Goal: Navigation & Orientation: Find specific page/section

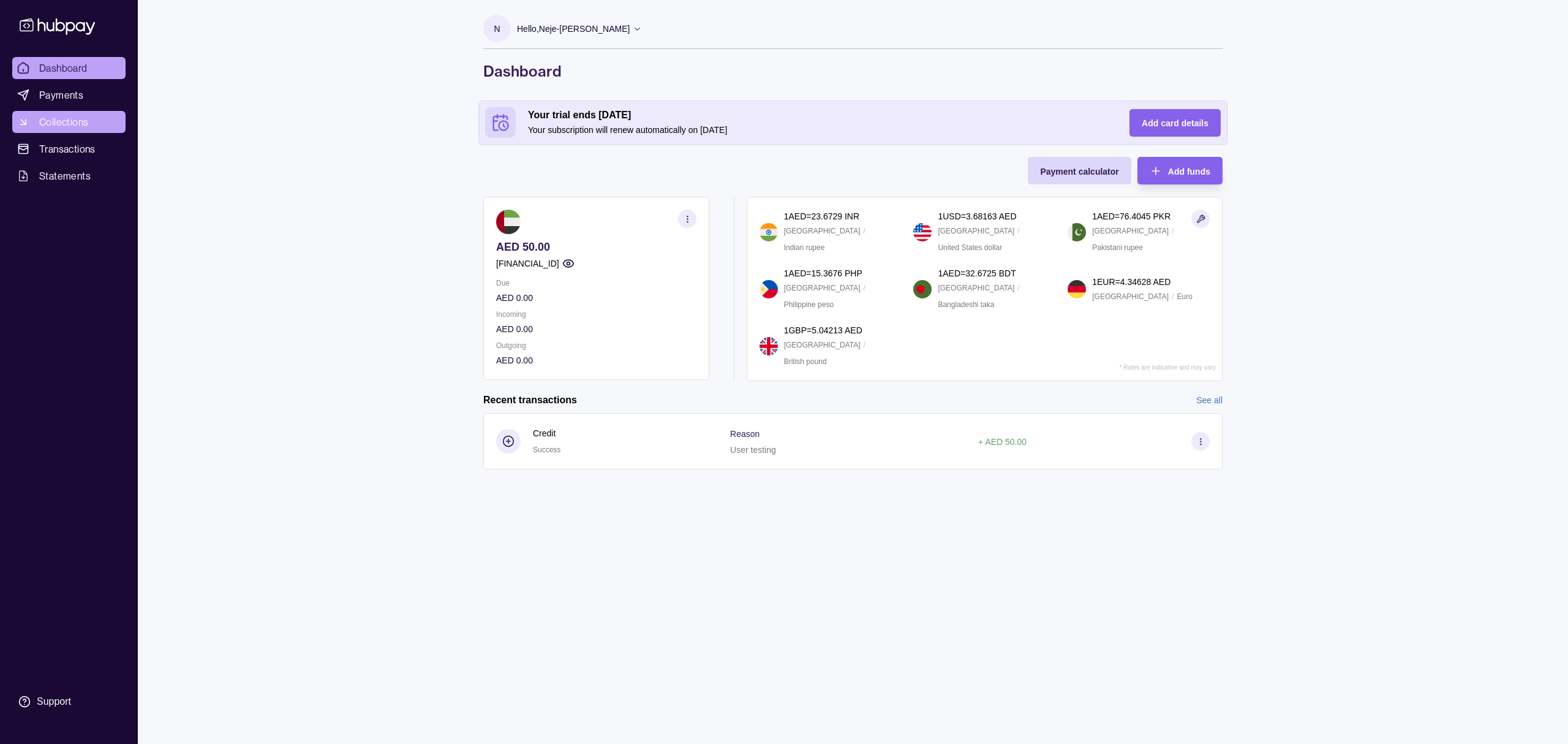
click at [72, 112] on link "Collections" at bounding box center [69, 122] width 114 height 22
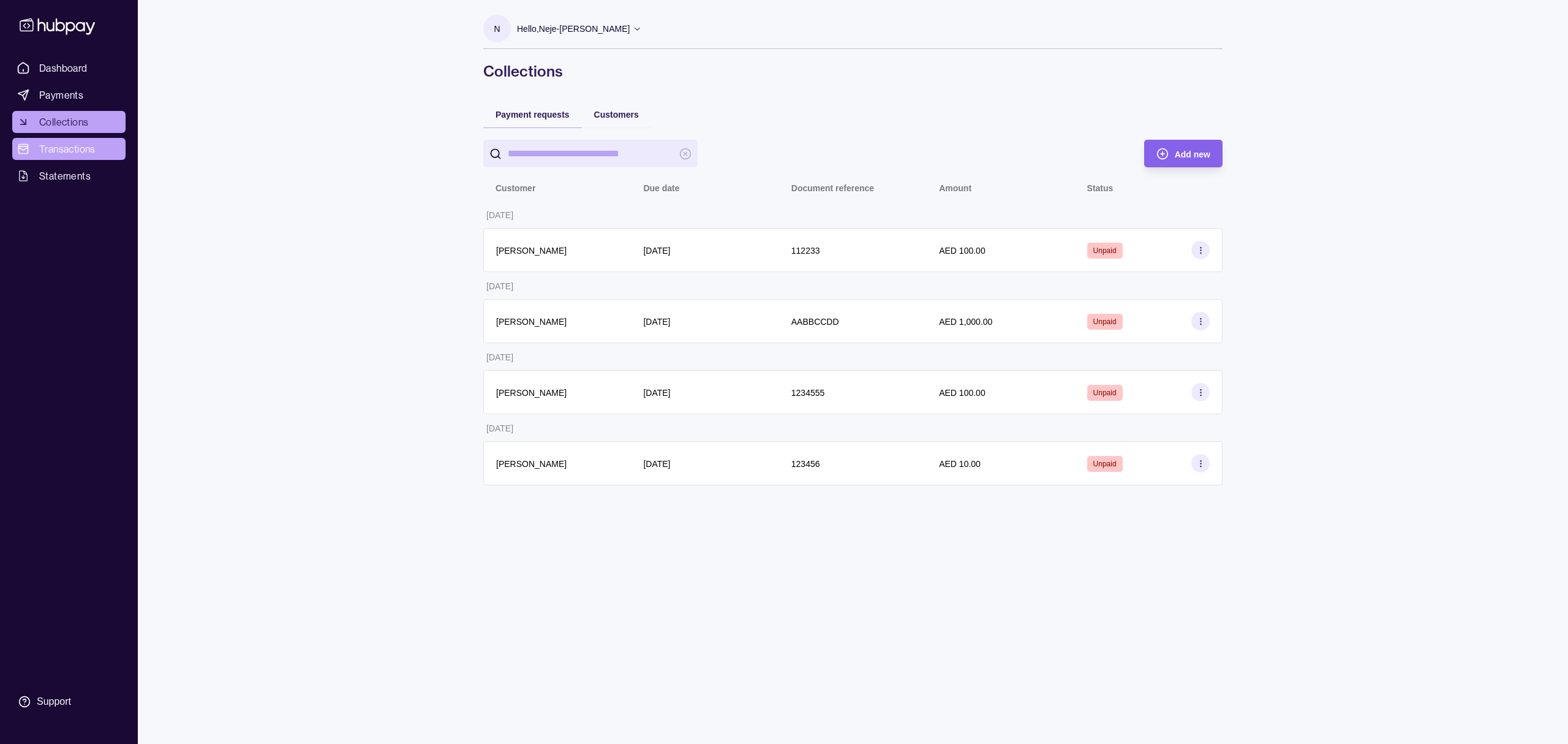
click at [92, 156] on span "Transactions" at bounding box center [68, 149] width 56 height 14
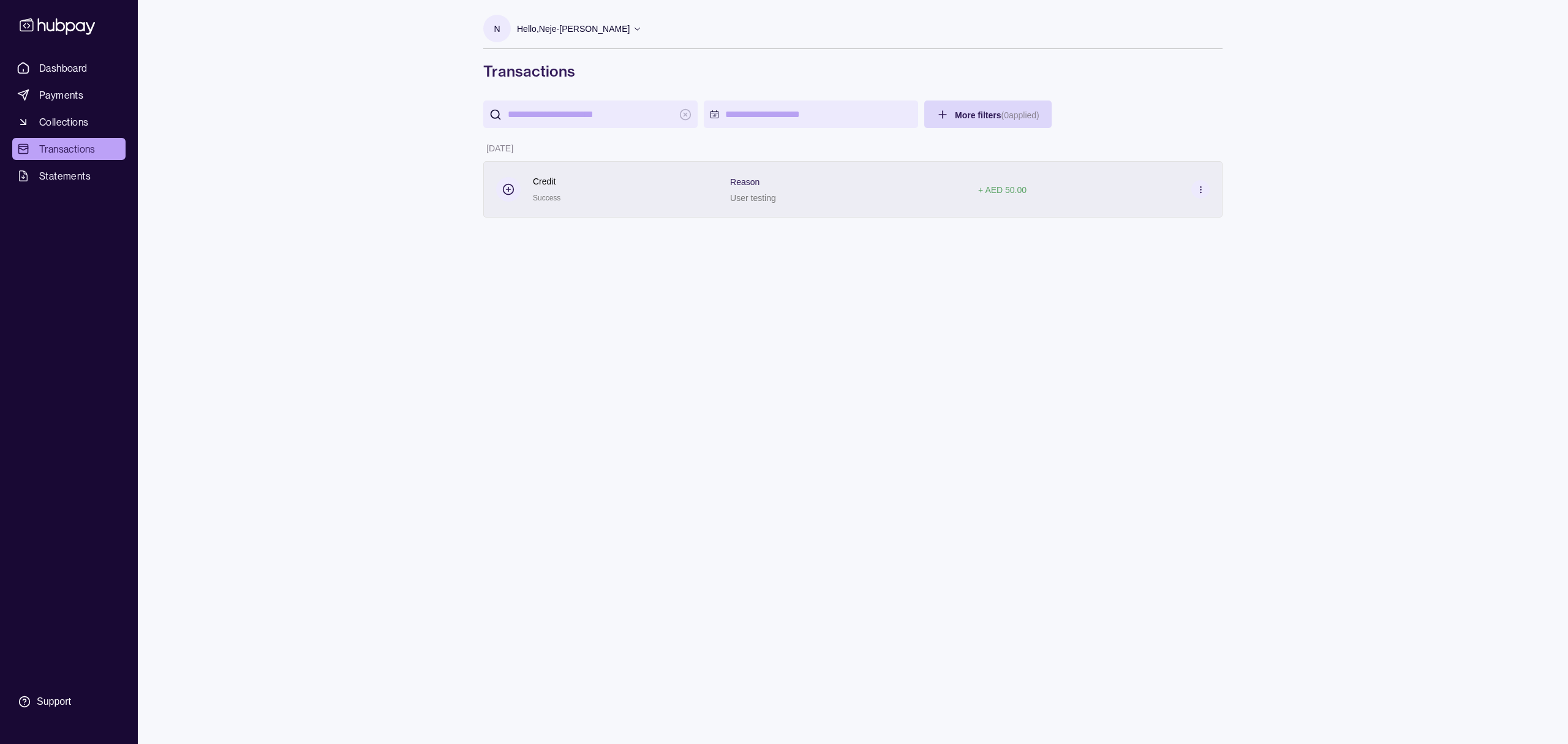
click at [1206, 194] on section at bounding box center [1200, 189] width 18 height 18
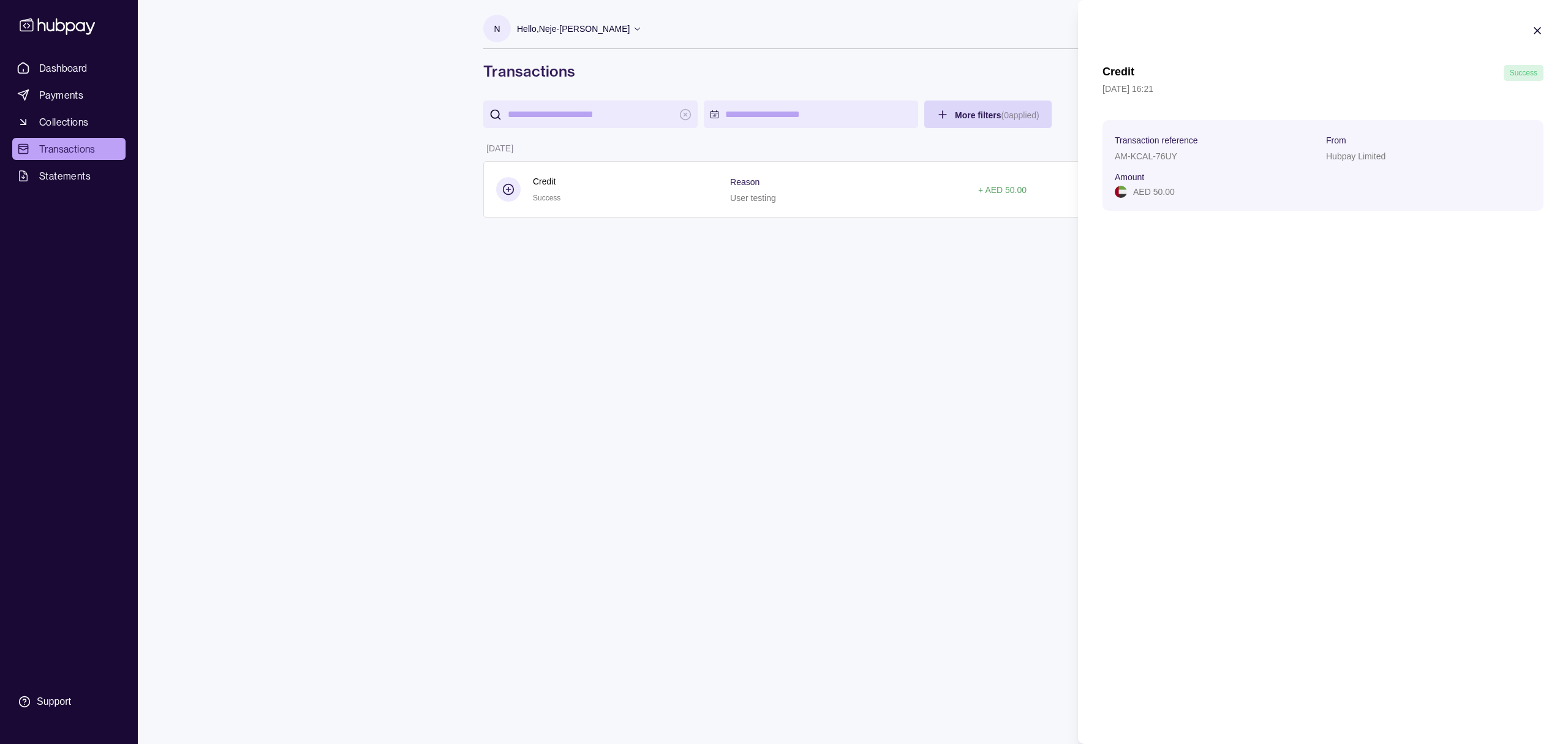
click at [969, 54] on html "Dashboard Payments Collections Transactions Statements Support N Hello, Neje-Rh…" at bounding box center [784, 372] width 1568 height 744
click at [345, 309] on div "Dashboard Payments Collections Transactions Statements Support N Hello, Neje-Rh…" at bounding box center [784, 372] width 1568 height 744
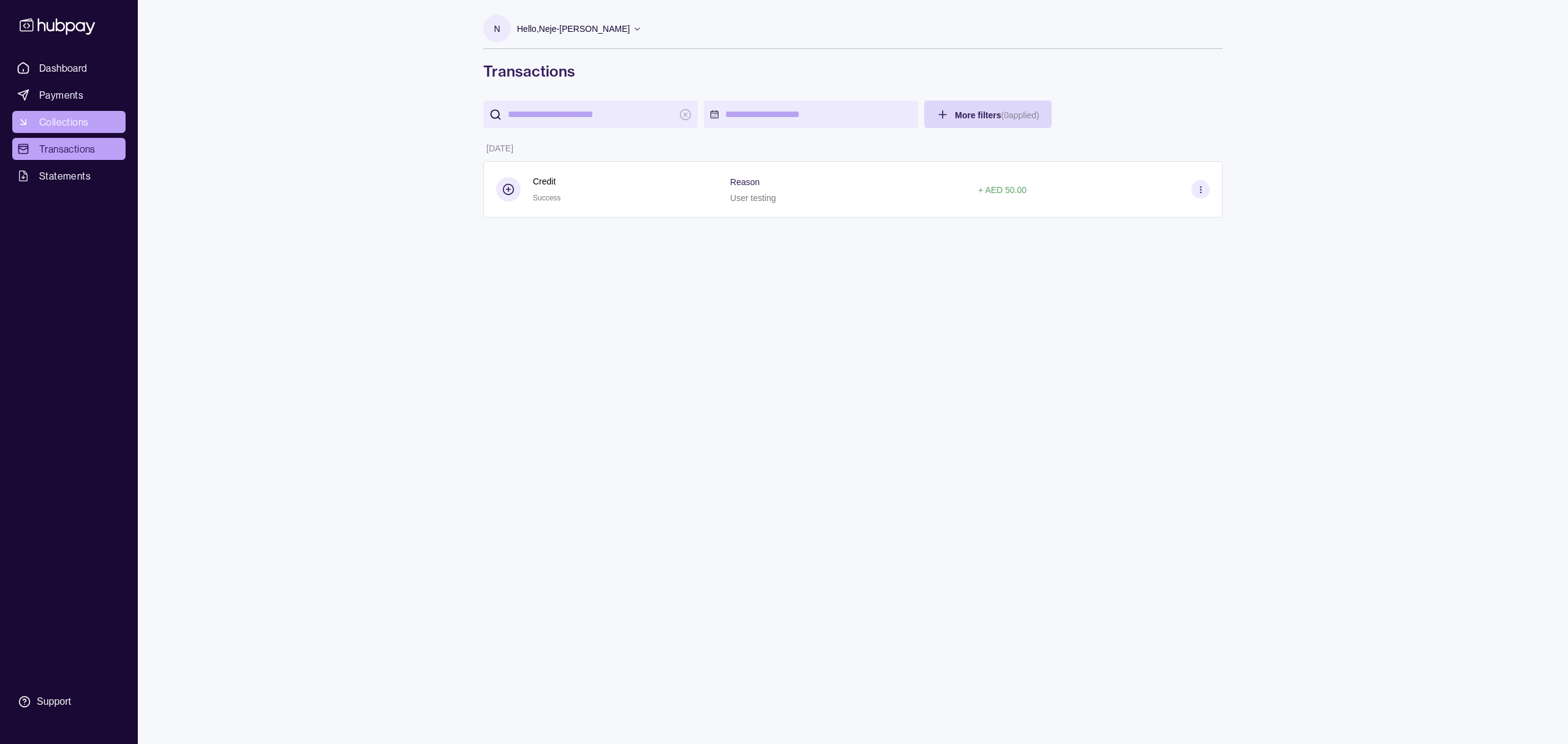
click at [64, 118] on span "Collections" at bounding box center [64, 122] width 49 height 14
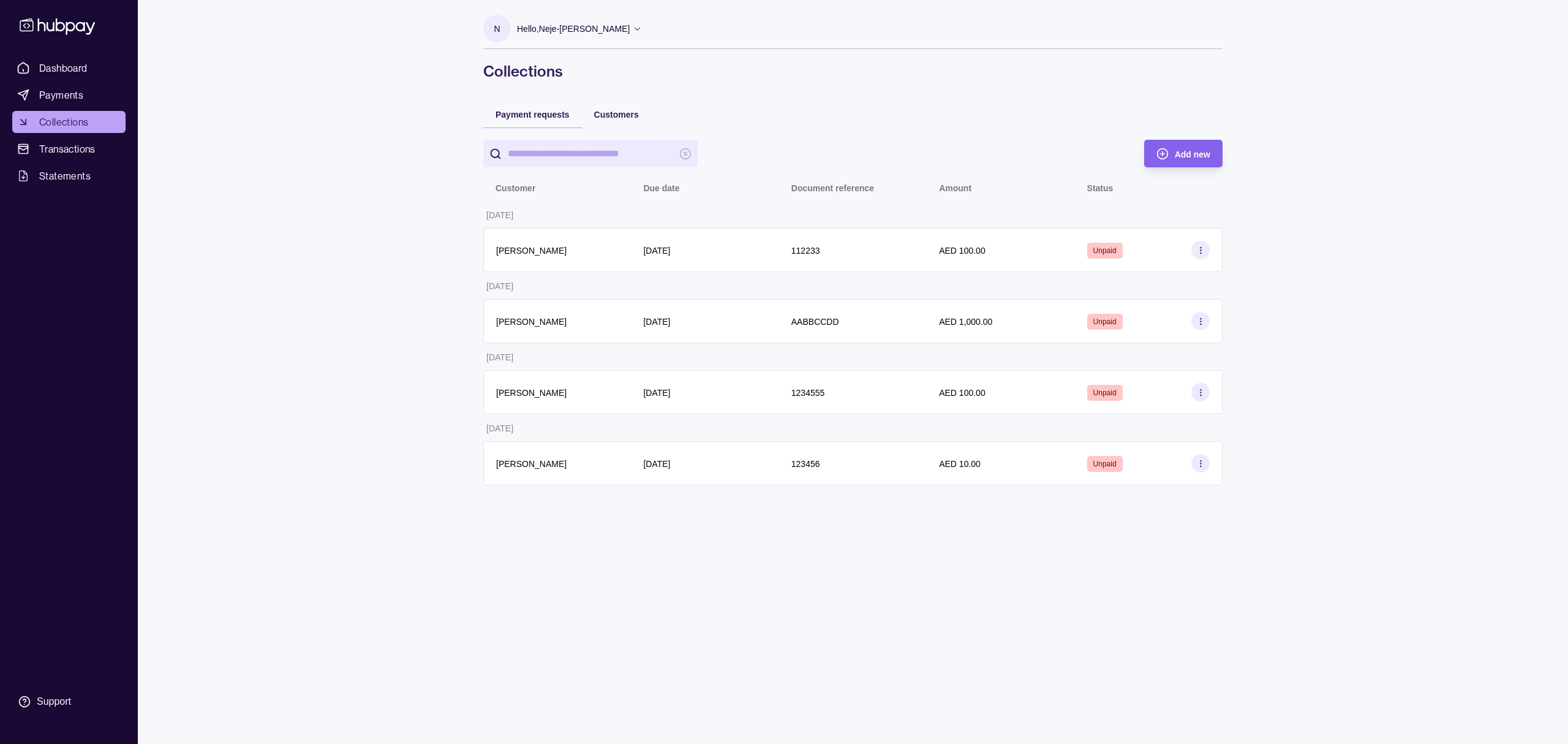
click at [1204, 253] on icon at bounding box center [1201, 250] width 9 height 9
click at [927, 35] on html "Dashboard Payments Collections Transactions Statements Support N Hello, Neje-Rh…" at bounding box center [784, 372] width 1568 height 744
drag, startPoint x: 975, startPoint y: 82, endPoint x: 439, endPoint y: 123, distance: 537.6
click at [973, 82] on div "N Hello, Neje-Rhom Capiz NEJ TEST ACCOUNT CX Account Terms and conditions Priva…" at bounding box center [853, 249] width 788 height 498
click at [51, 150] on span "Transactions" at bounding box center [68, 149] width 56 height 14
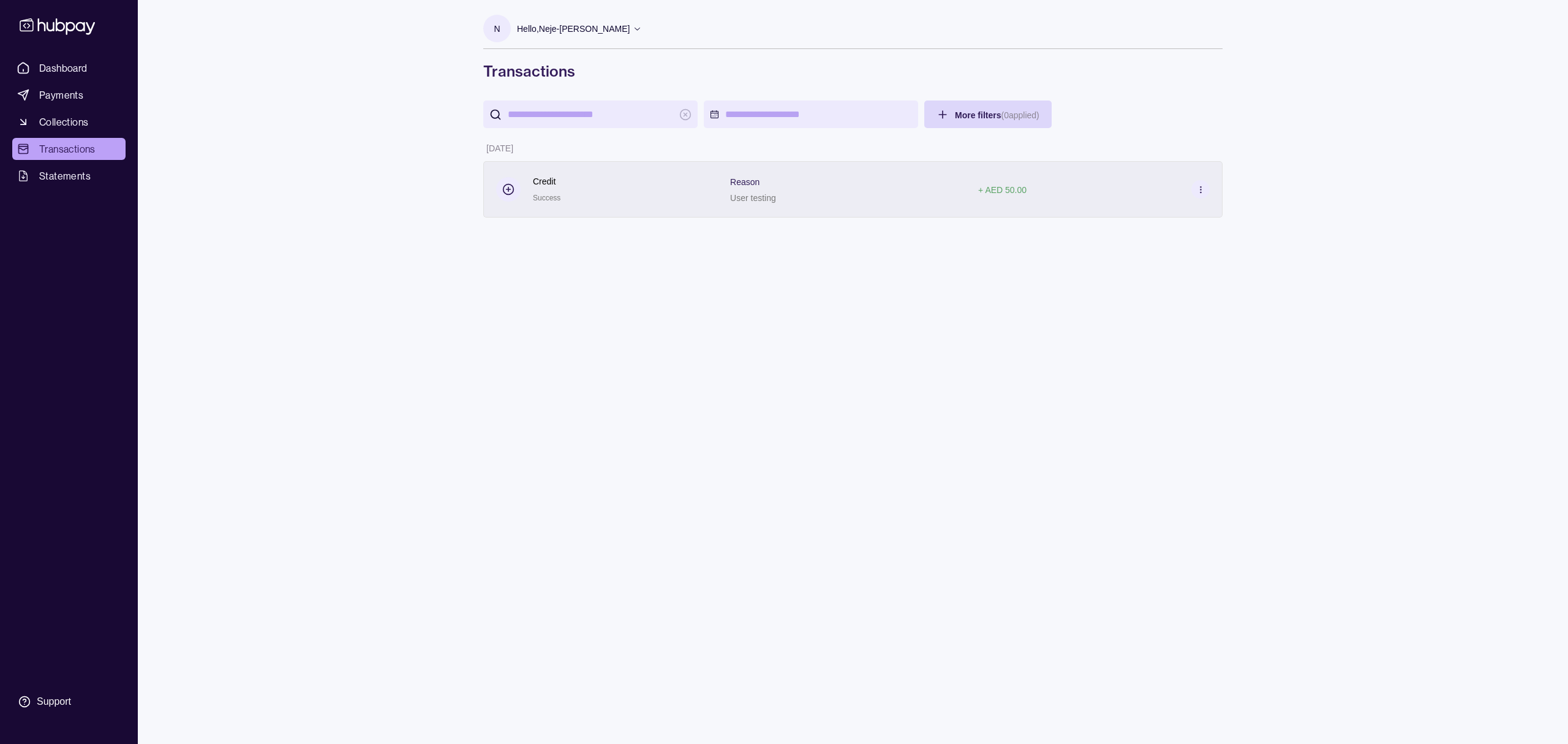
click at [1199, 192] on icon at bounding box center [1201, 190] width 9 height 9
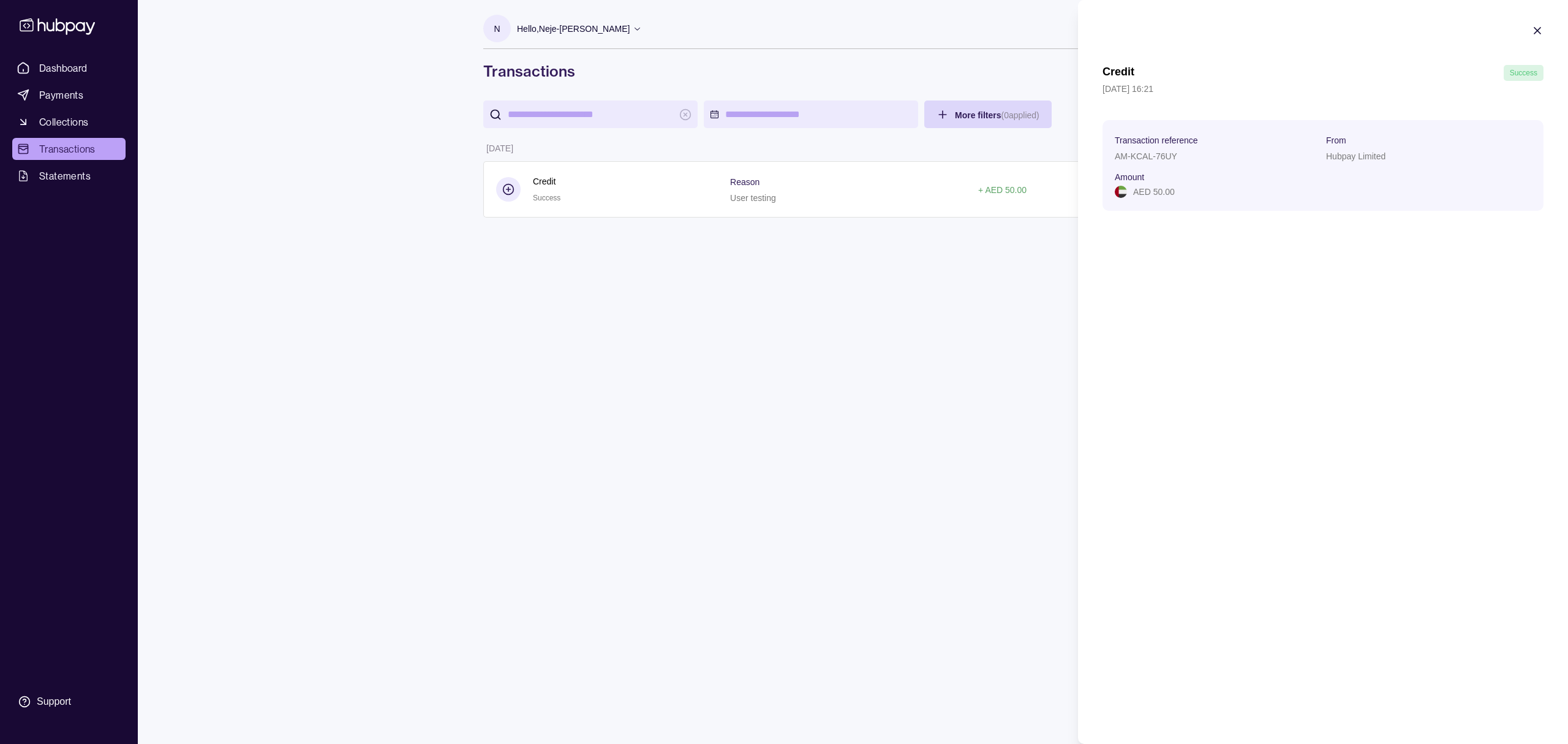
click at [1541, 32] on icon "button" at bounding box center [1537, 30] width 12 height 12
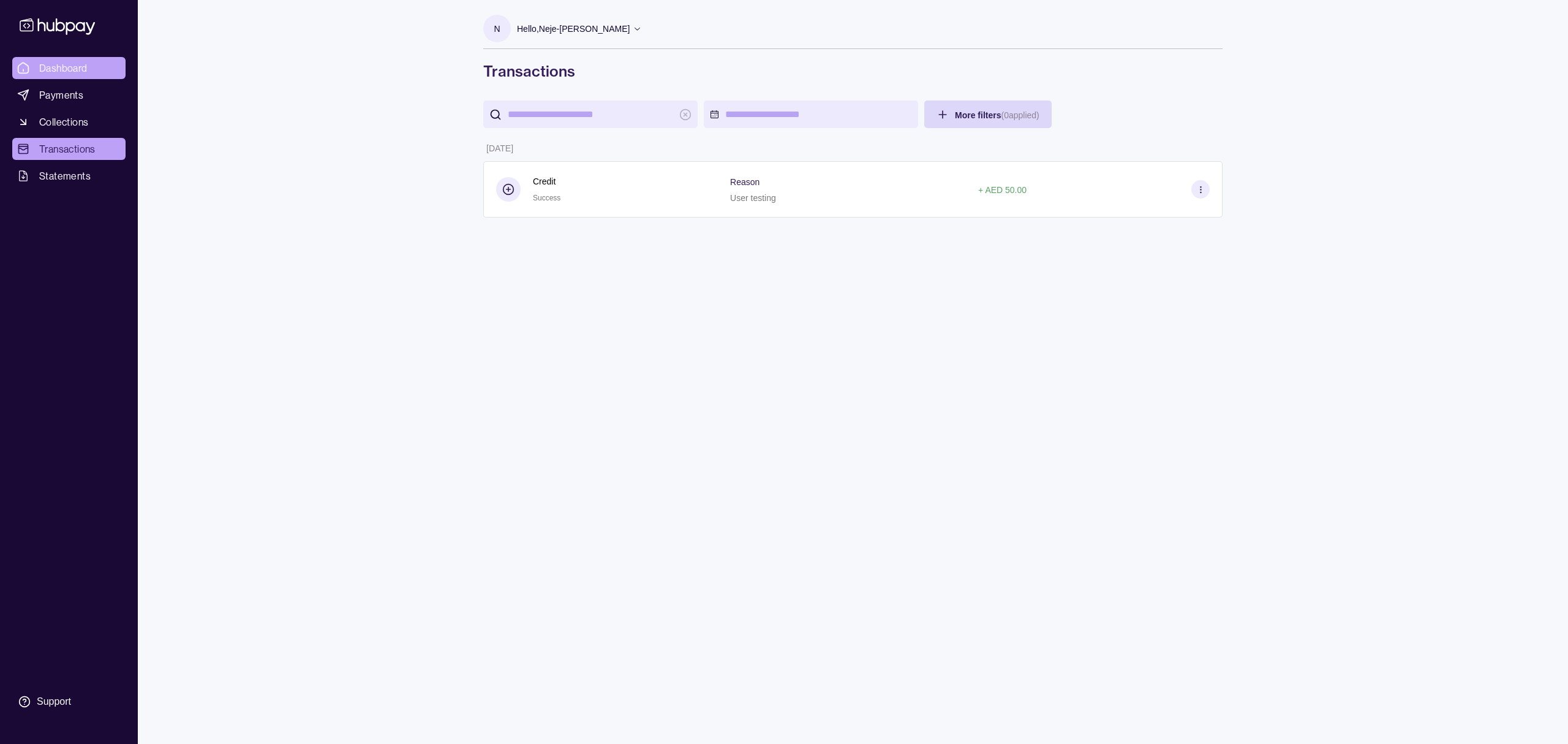
click at [59, 58] on link "Dashboard" at bounding box center [69, 68] width 114 height 22
